Goal: Information Seeking & Learning: Understand process/instructions

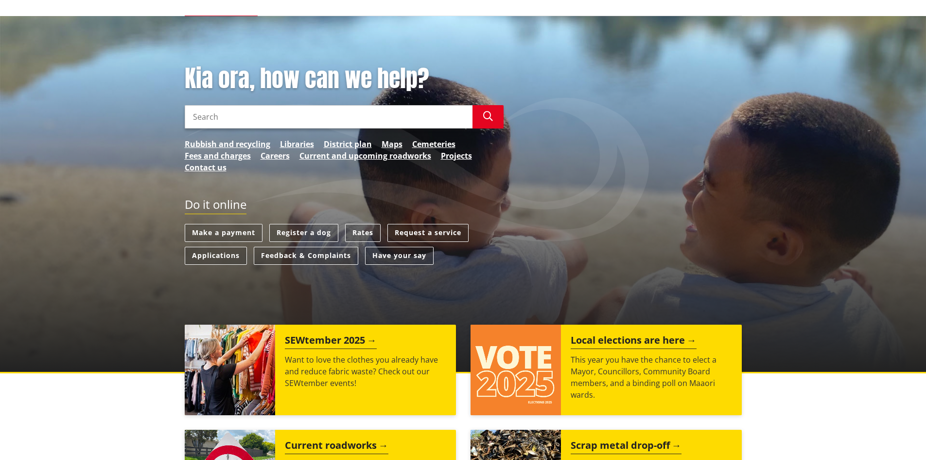
scroll to position [146, 0]
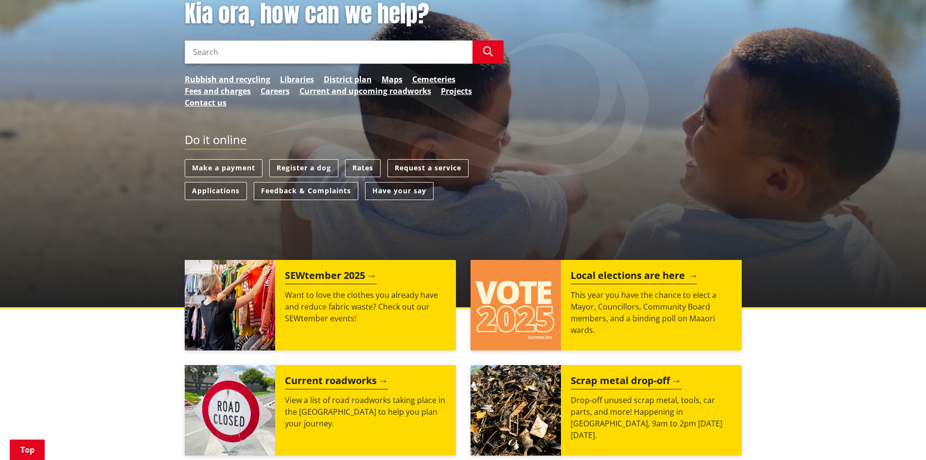
click at [578, 279] on h2 "Local elections are here" at bounding box center [634, 276] width 126 height 15
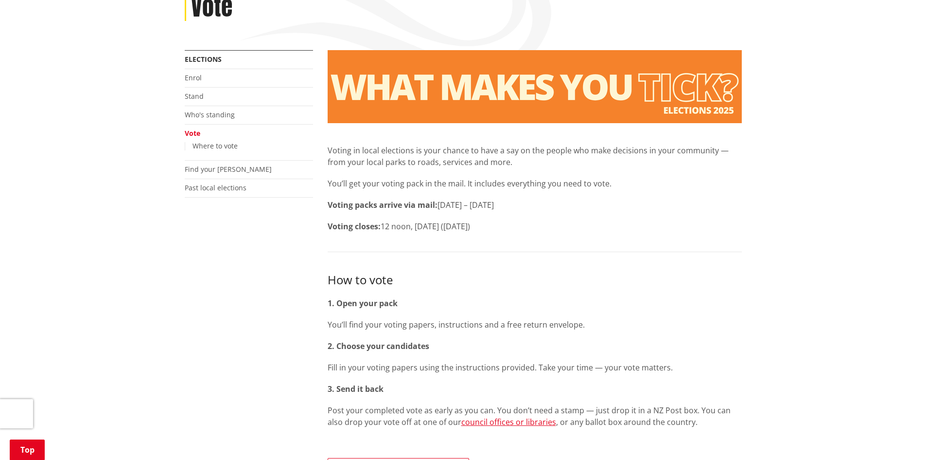
scroll to position [146, 0]
click at [199, 98] on link "Stand" at bounding box center [194, 96] width 19 height 9
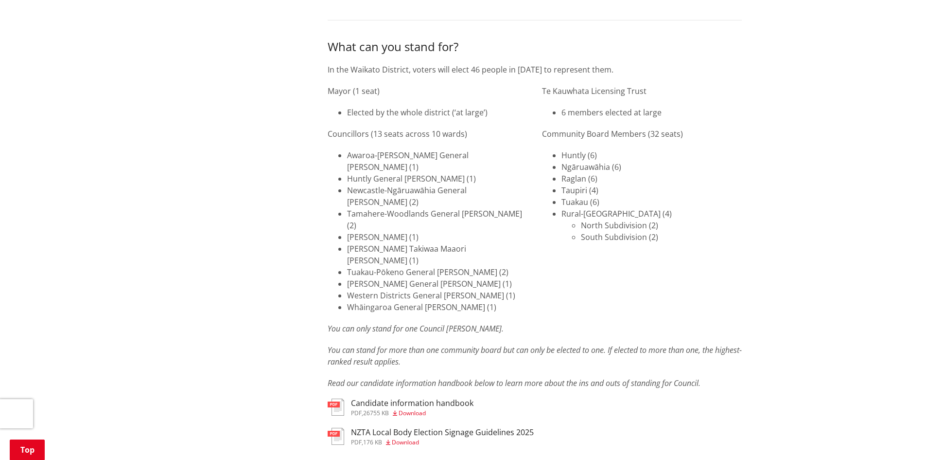
scroll to position [1264, 0]
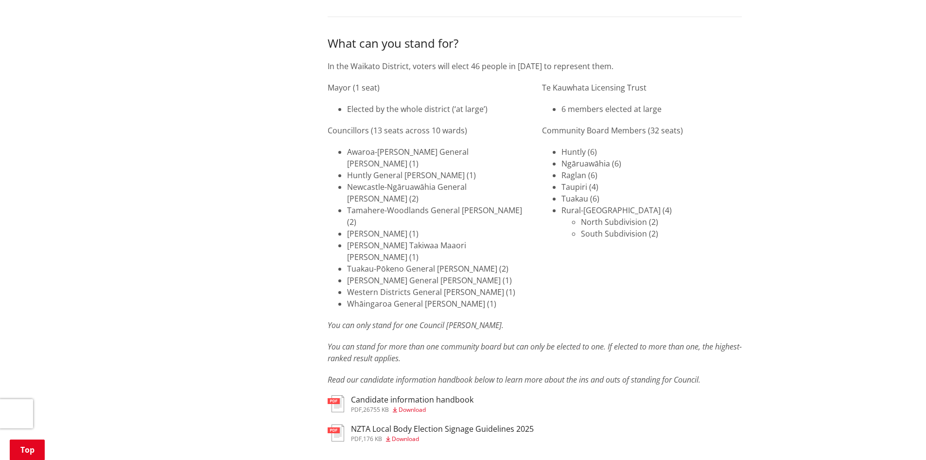
click at [424, 405] on span "Download" at bounding box center [412, 409] width 27 height 8
